Goal: Task Accomplishment & Management: Manage account settings

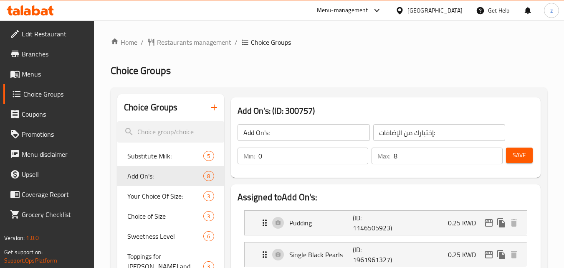
click at [463, 11] on div "[GEOGRAPHIC_DATA]" at bounding box center [429, 10] width 81 height 20
click at [446, 14] on div "[GEOGRAPHIC_DATA]" at bounding box center [435, 10] width 55 height 9
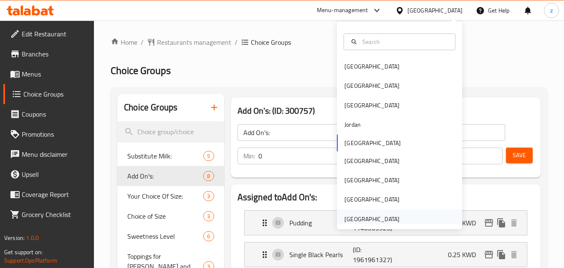
click at [353, 216] on div "[GEOGRAPHIC_DATA]" at bounding box center [372, 218] width 55 height 9
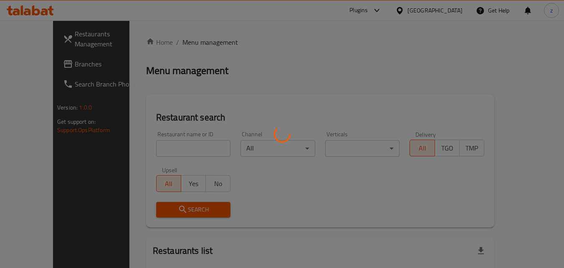
click at [244, 38] on div at bounding box center [282, 134] width 564 height 268
click at [49, 65] on div at bounding box center [282, 134] width 564 height 268
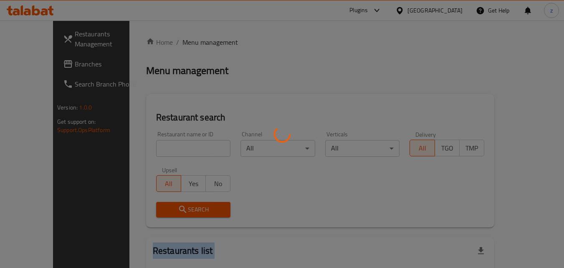
click at [49, 65] on div at bounding box center [282, 134] width 564 height 268
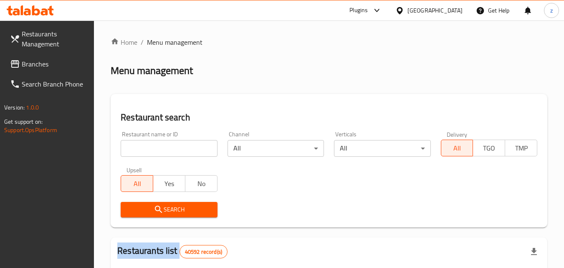
click at [49, 65] on div at bounding box center [282, 134] width 564 height 268
click at [49, 65] on span "Branches" at bounding box center [55, 64] width 66 height 10
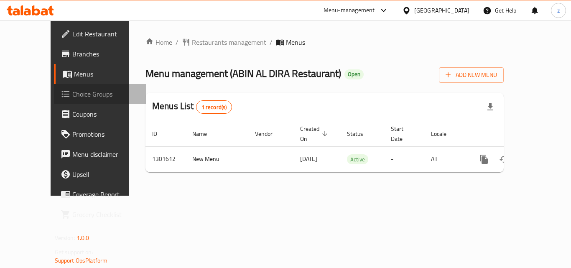
click at [72, 94] on span "Choice Groups" at bounding box center [105, 94] width 67 height 10
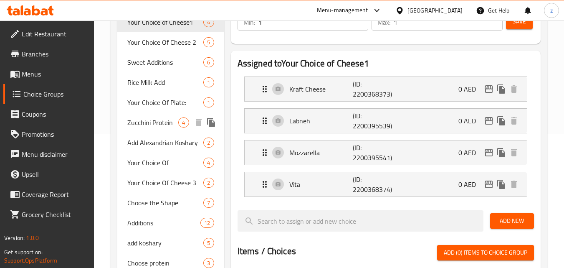
scroll to position [84, 0]
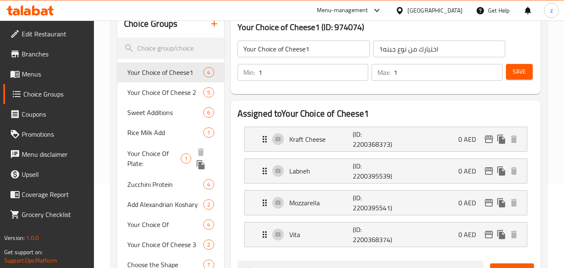
click at [164, 157] on span "Your Choice Of Plate:" at bounding box center [153, 158] width 53 height 20
type input "Your Choice Of Plate:"
type input "اختيارك صحون:"
type input "0"
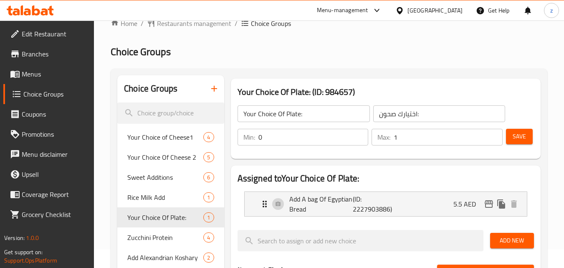
scroll to position [0, 0]
